Goal: Find specific page/section: Find specific page/section

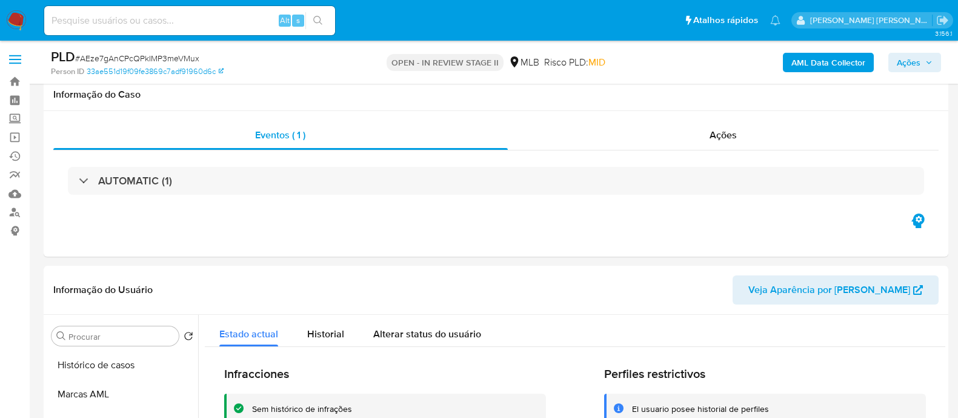
select select "10"
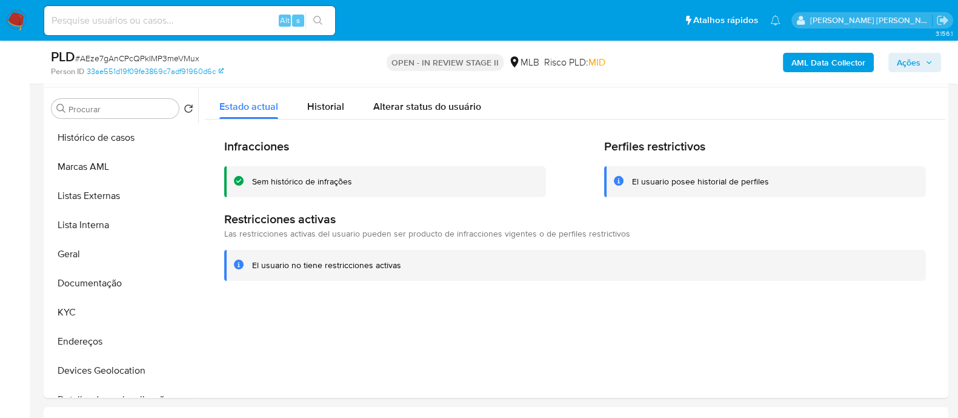
scroll to position [151, 0]
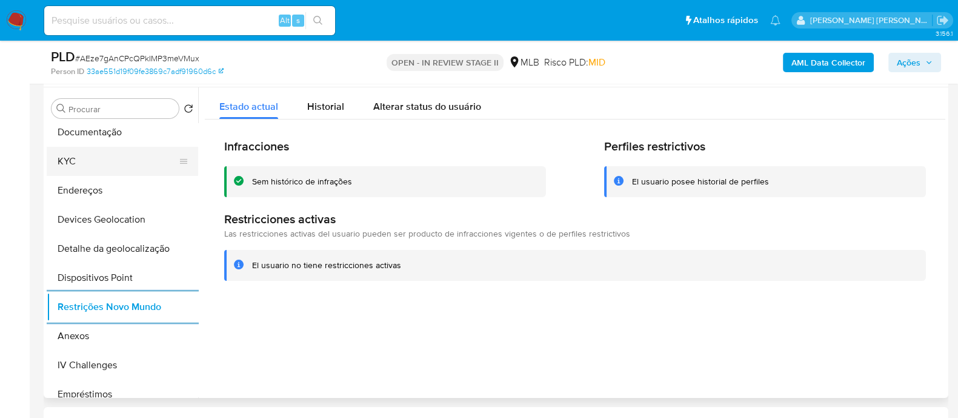
click at [113, 162] on button "KYC" at bounding box center [118, 161] width 142 height 29
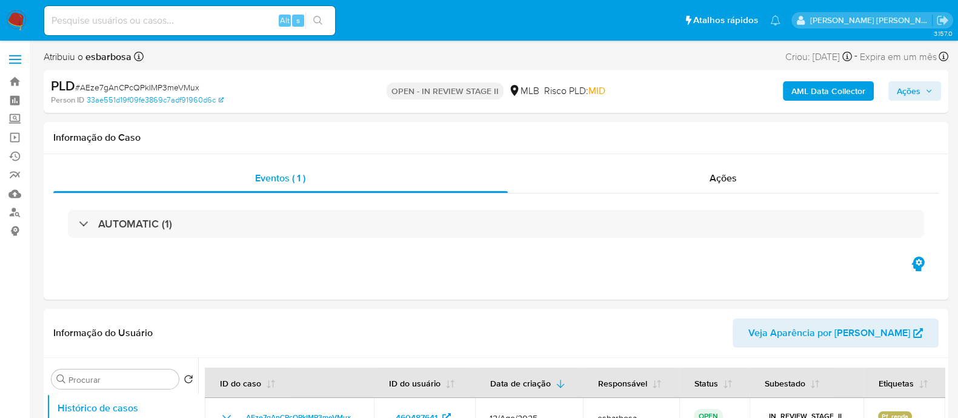
select select "10"
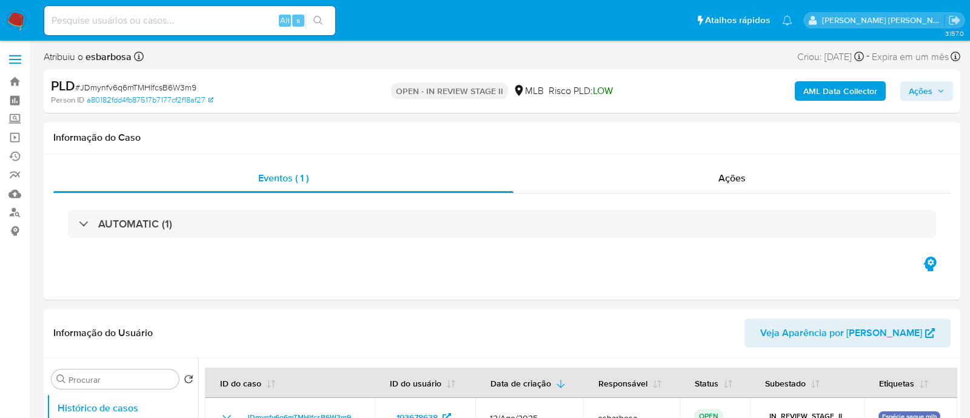
select select "10"
